Goal: Information Seeking & Learning: Learn about a topic

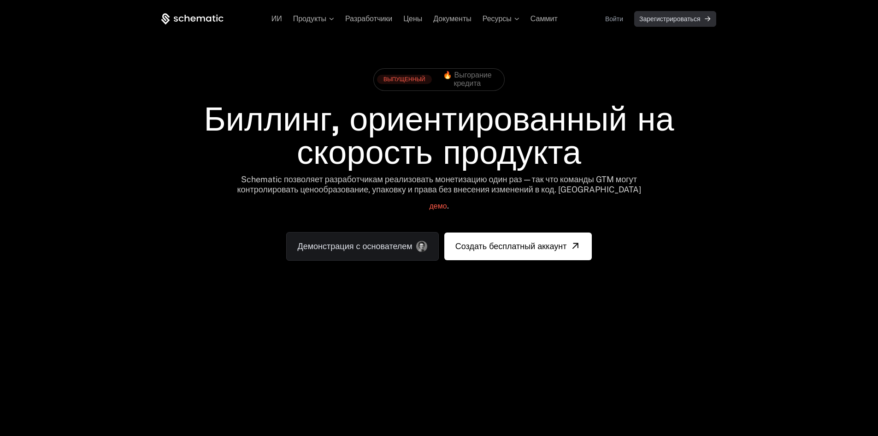
click at [658, 21] on font "Зарегистрироваться" at bounding box center [669, 18] width 61 height 7
click at [615, 26] on link "Войти" at bounding box center [614, 19] width 18 height 15
click at [507, 16] on font "Ресурсы" at bounding box center [497, 19] width 29 height 8
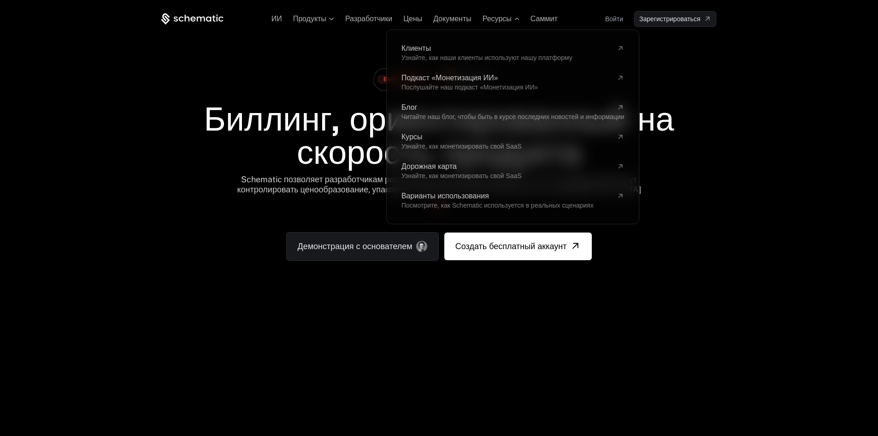
click at [303, 81] on div "ВЫПУЩЕННЫЙ 🔥 Выгорание кредита" at bounding box center [438, 83] width 555 height 39
click at [343, 117] on font "Биллинг, ориентированный на скорость продукта" at bounding box center [444, 135] width 480 height 77
click at [364, 60] on div "ВЫПУЩЕННЫЙ 🔥 Выгорание кредита Биллинг, ориентированный на скорость продукта Sc…" at bounding box center [438, 162] width 599 height 271
click at [505, 19] on font "Ресурсы" at bounding box center [497, 19] width 29 height 8
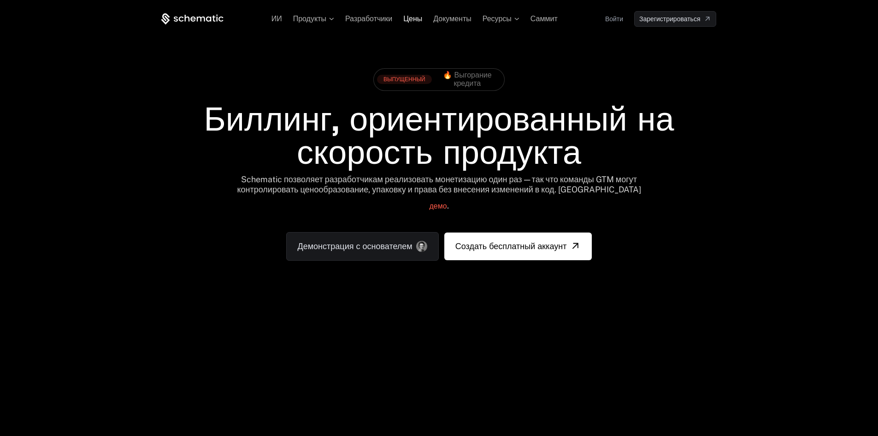
click at [419, 19] on font "Цены" at bounding box center [412, 19] width 19 height 8
